Goal: Entertainment & Leisure: Consume media (video, audio)

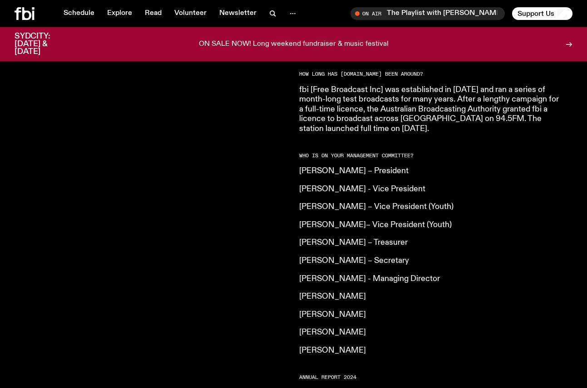
scroll to position [605, 0]
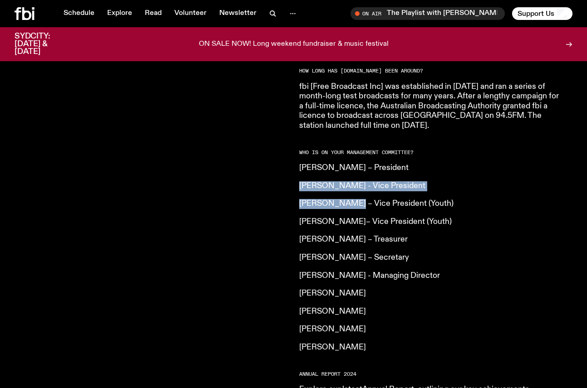
drag, startPoint x: 352, startPoint y: 155, endPoint x: 354, endPoint y: 198, distance: 42.7
click at [353, 194] on article "What is [DOMAIN_NAME]? Our vision is to champion Sydney’s emerging and independ…" at bounding box center [429, 118] width 261 height 698
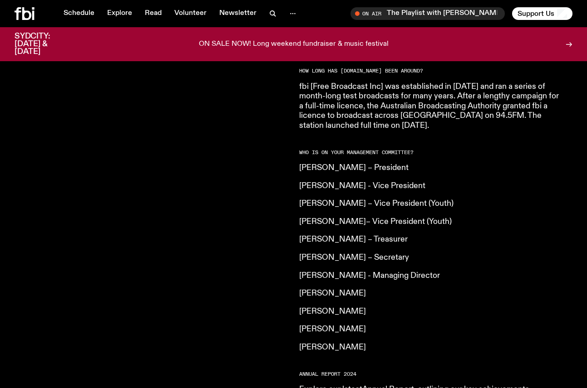
click at [354, 217] on p "[PERSON_NAME]– Vice President (Youth)" at bounding box center [429, 222] width 261 height 10
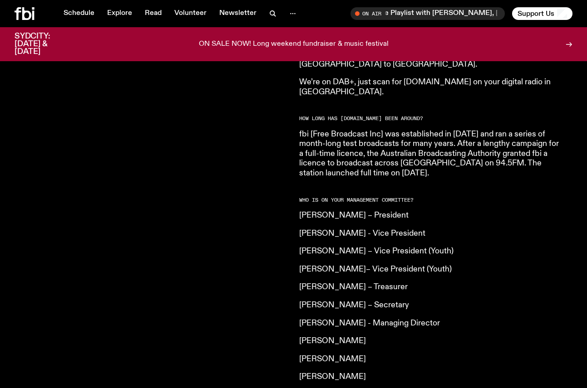
scroll to position [568, 0]
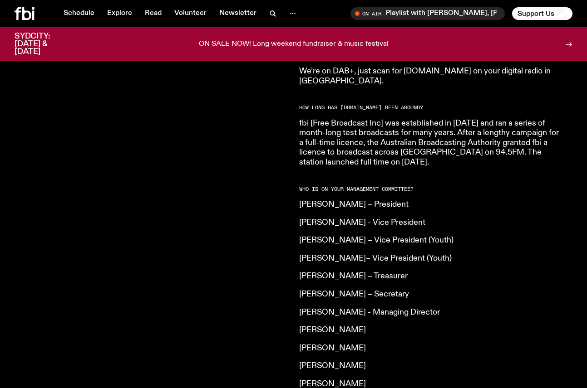
drag, startPoint x: 345, startPoint y: 221, endPoint x: 345, endPoint y: 249, distance: 28.6
click at [345, 240] on article "What is [DOMAIN_NAME]? Our vision is to champion Sydney’s emerging and independ…" at bounding box center [429, 154] width 261 height 698
click at [345, 249] on article "What is [DOMAIN_NAME]? Our vision is to champion Sydney’s emerging and independ…" at bounding box center [429, 154] width 261 height 698
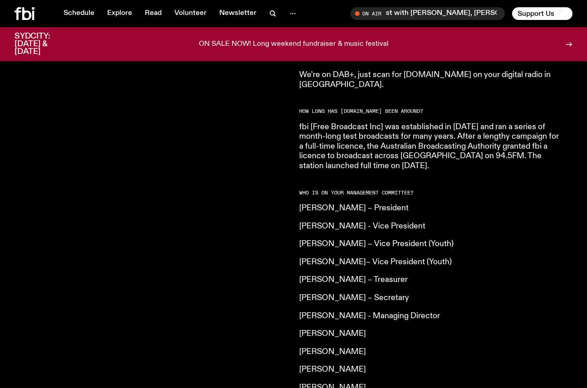
scroll to position [565, 0]
drag, startPoint x: 361, startPoint y: 209, endPoint x: 361, endPoint y: 217, distance: 7.7
click at [361, 215] on article "What is [DOMAIN_NAME]? Our vision is to champion Sydney’s emerging and independ…" at bounding box center [429, 158] width 261 height 698
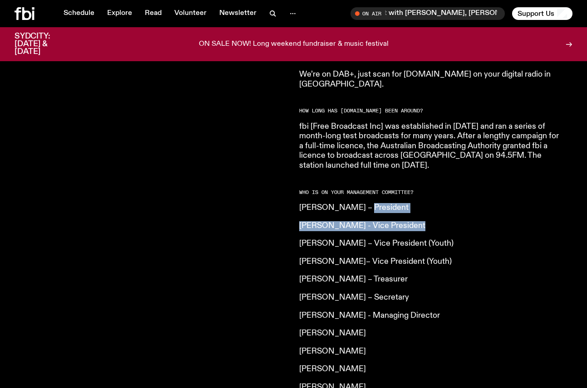
click at [361, 217] on article "What is [DOMAIN_NAME]? Our vision is to champion Sydney’s emerging and independ…" at bounding box center [429, 158] width 261 height 698
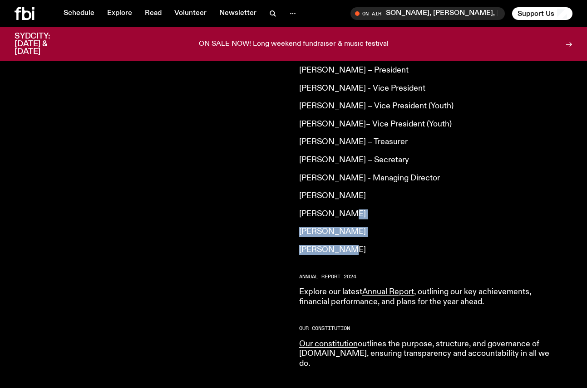
drag, startPoint x: 359, startPoint y: 226, endPoint x: 335, endPoint y: 189, distance: 44.0
click at [336, 191] on article "What is [DOMAIN_NAME]? Our vision is to champion Sydney’s emerging and independ…" at bounding box center [429, 20] width 261 height 698
click at [335, 189] on article "What is [DOMAIN_NAME]? Our vision is to champion Sydney’s emerging and independ…" at bounding box center [429, 20] width 261 height 698
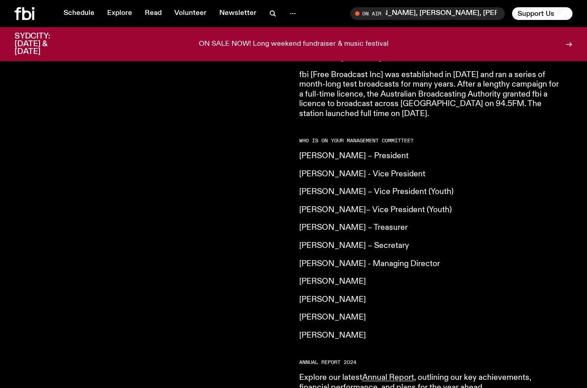
scroll to position [615, 0]
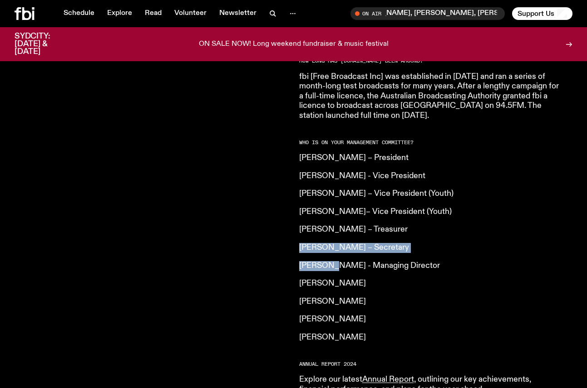
drag, startPoint x: 331, startPoint y: 243, endPoint x: 331, endPoint y: 210, distance: 32.7
click at [331, 215] on article "What is [DOMAIN_NAME]? Our vision is to champion Sydney’s emerging and independ…" at bounding box center [429, 108] width 261 height 698
click at [331, 225] on p "[PERSON_NAME] – Treasurer" at bounding box center [429, 230] width 261 height 10
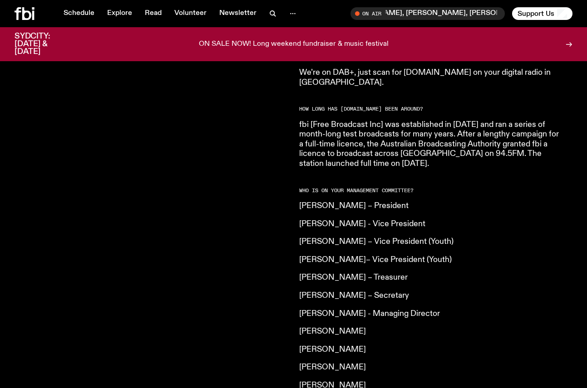
scroll to position [564, 0]
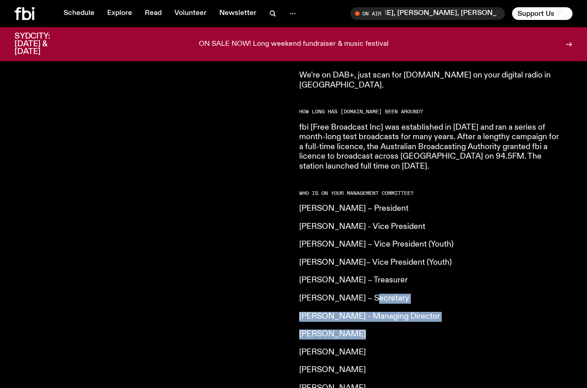
drag, startPoint x: 401, startPoint y: 326, endPoint x: 356, endPoint y: 248, distance: 89.4
click at [357, 251] on article "What is [DOMAIN_NAME]? Our vision is to champion Sydney’s emerging and independ…" at bounding box center [429, 158] width 261 height 698
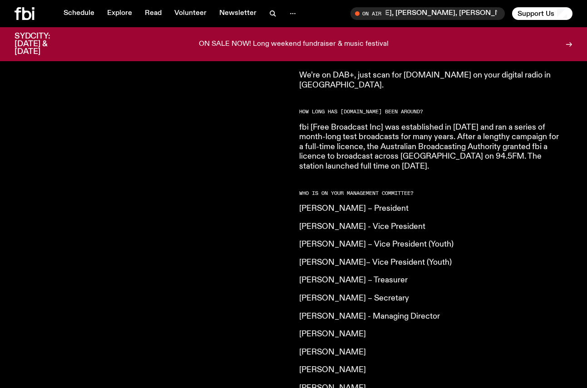
click at [356, 258] on p "[PERSON_NAME]– Vice President (Youth)" at bounding box center [429, 263] width 261 height 10
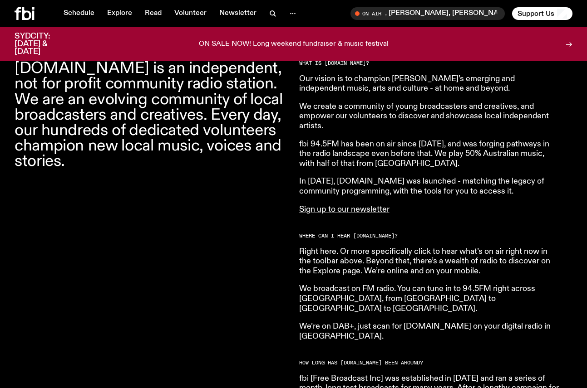
scroll to position [179, 0]
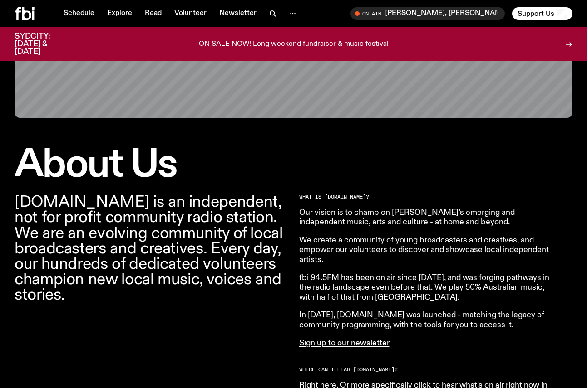
click at [356, 248] on p "We create a community of young broadcasters and creatives, and empower our volu…" at bounding box center [429, 250] width 261 height 29
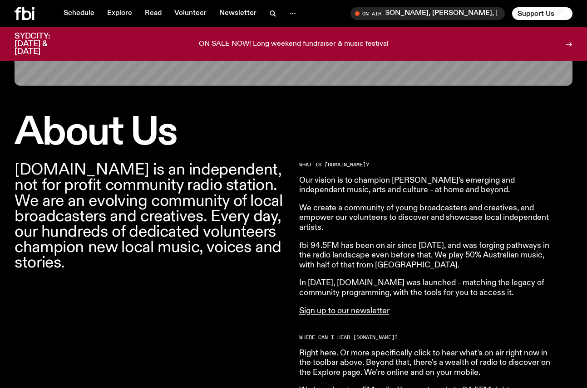
scroll to position [219, 0]
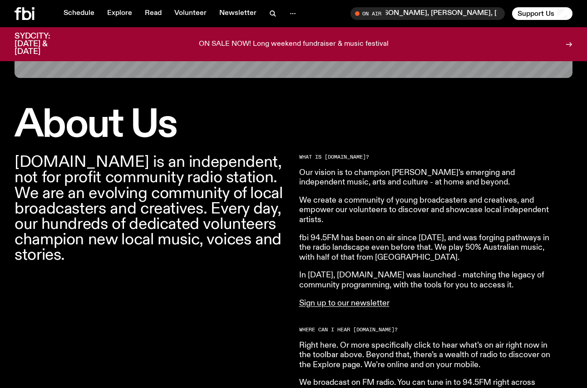
click at [371, 199] on p "We create a community of young broadcasters and creatives, and empower our volu…" at bounding box center [429, 210] width 261 height 29
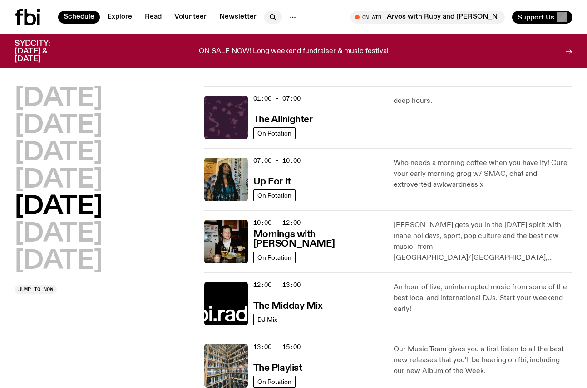
click at [270, 17] on icon "button" at bounding box center [272, 17] width 11 height 11
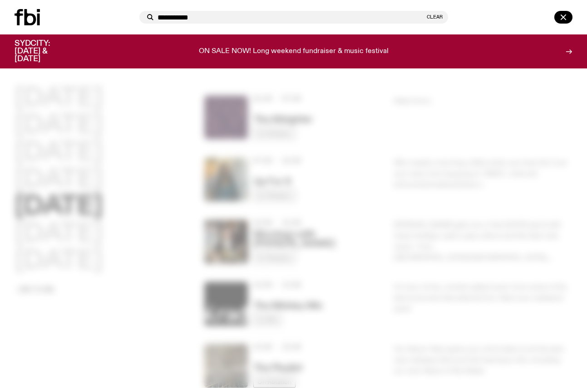
type input "**********"
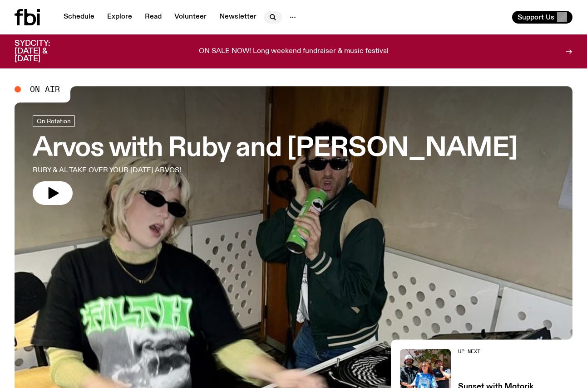
click at [273, 19] on icon "button" at bounding box center [272, 17] width 11 height 11
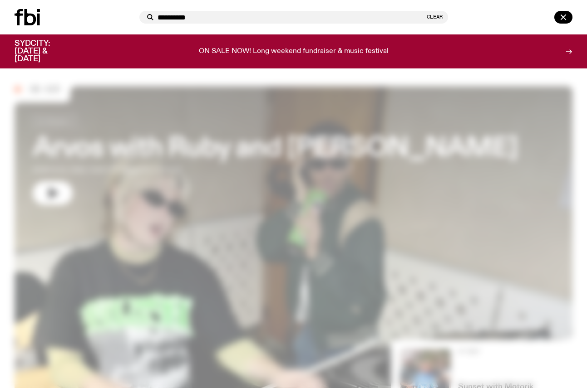
type input "**********"
